Goal: Task Accomplishment & Management: Manage account settings

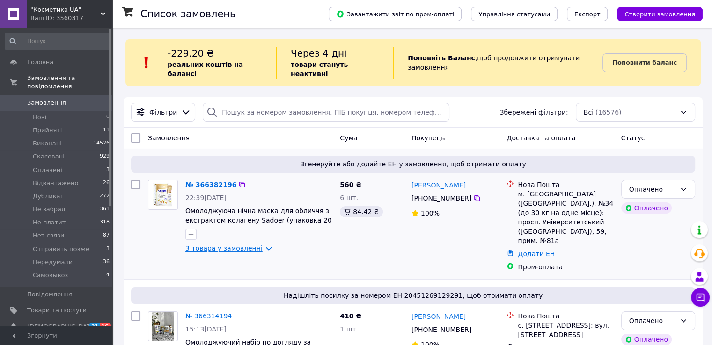
click at [237, 245] on link "3 товара у замовленні" at bounding box center [223, 248] width 77 height 7
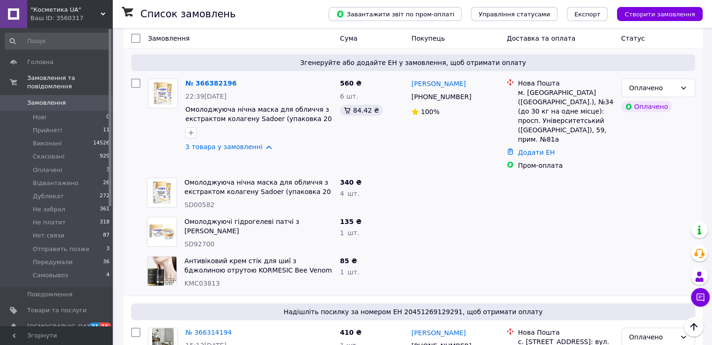
scroll to position [47, 0]
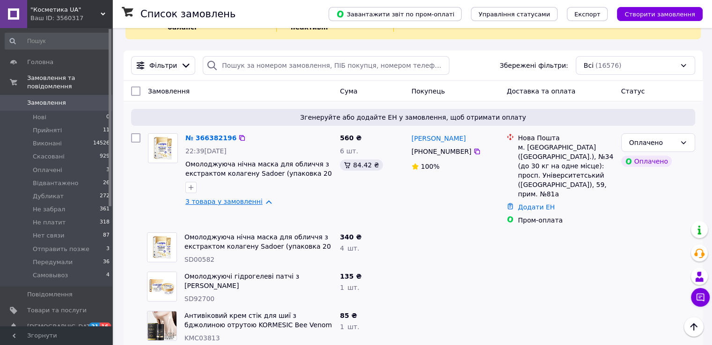
click at [219, 198] on link "3 товара у замовленні" at bounding box center [223, 201] width 77 height 7
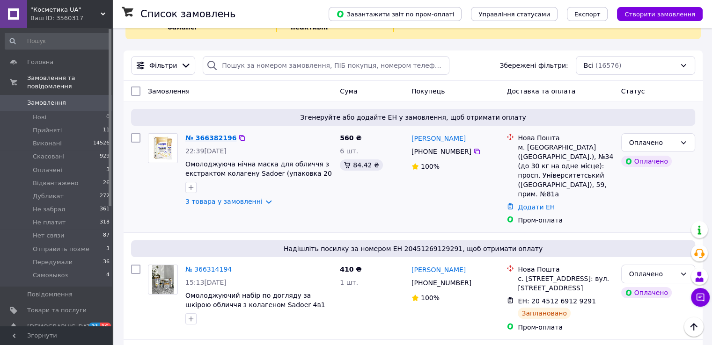
click at [203, 134] on link "№ 366382196" at bounding box center [210, 137] width 51 height 7
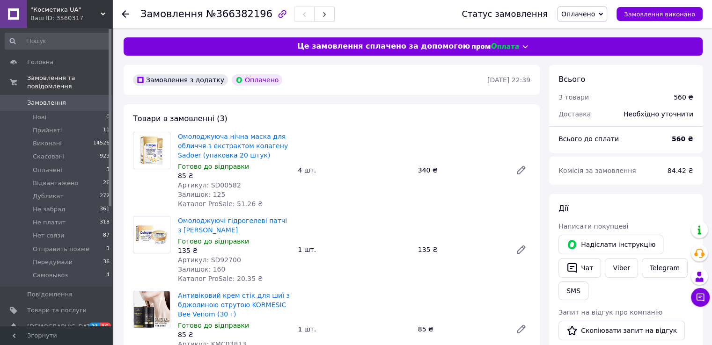
click at [45, 99] on span "Замовлення" at bounding box center [46, 103] width 39 height 8
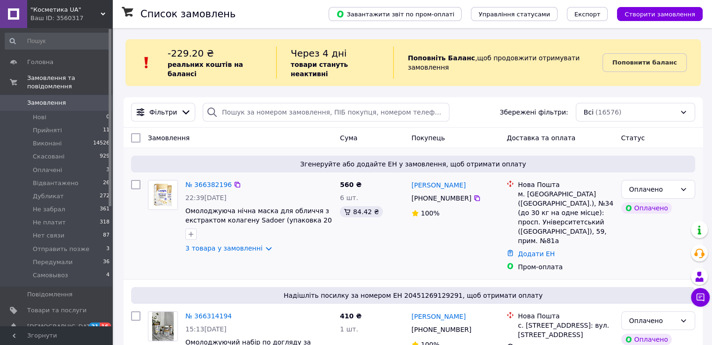
click at [145, 148] on div "Згенеруйте або додайте ЕН у замовлення, щоб отримати оплату № 366382196 22:39, …" at bounding box center [413, 213] width 579 height 131
